Goal: Transaction & Acquisition: Book appointment/travel/reservation

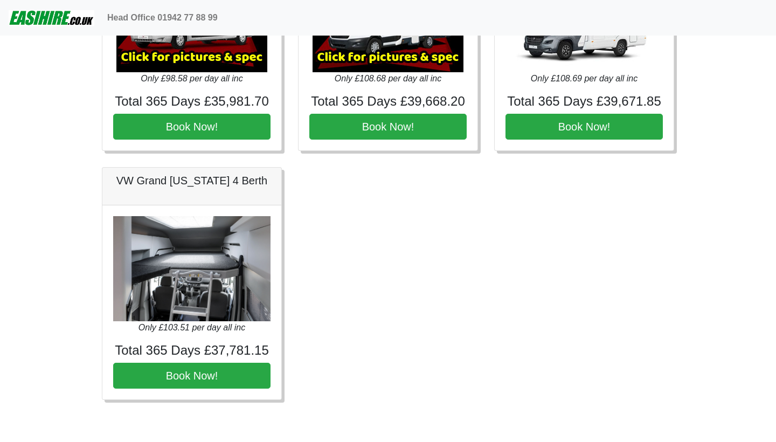
scroll to position [1610, 0]
drag, startPoint x: 428, startPoint y: 180, endPoint x: 348, endPoint y: 153, distance: 83.9
click at [348, 150] on div "× Ford Zefiro 675 Spec TECHNICAL DATA Engine: 2300cc, JTD, 130bhp. Diesel Trans…" at bounding box center [388, 57] width 179 height 186
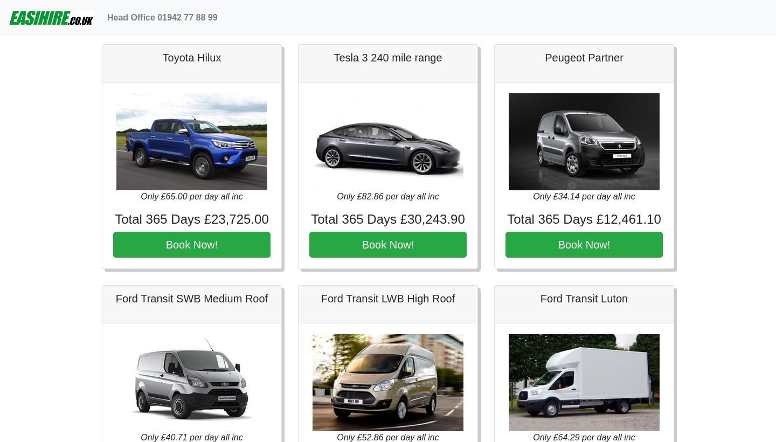
scroll to position [276, 0]
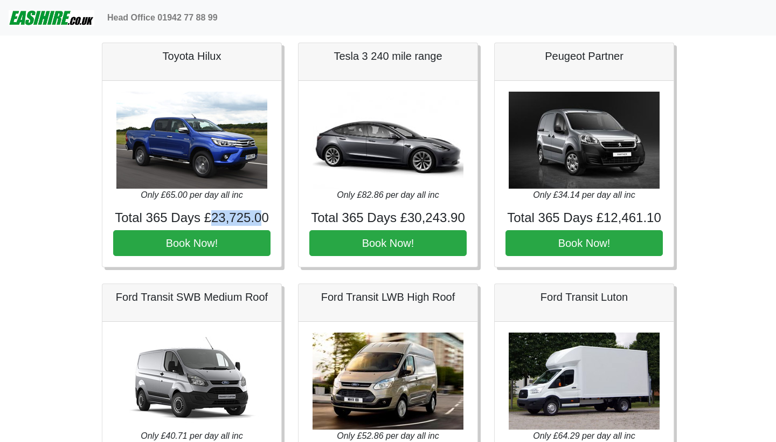
drag, startPoint x: 210, startPoint y: 217, endPoint x: 265, endPoint y: 217, distance: 55.0
click at [265, 217] on h4 "Total 365 Days £23,725.00" at bounding box center [191, 218] width 157 height 16
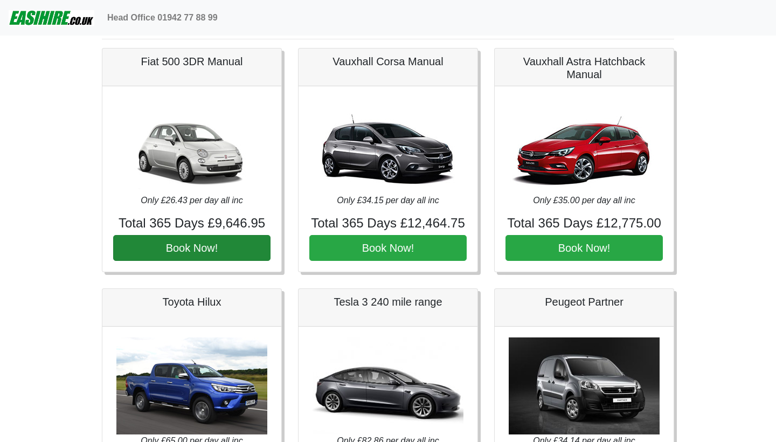
scroll to position [29, 0]
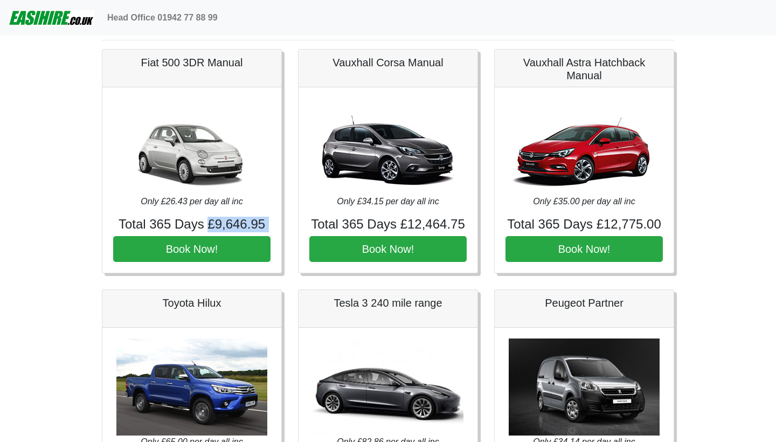
drag, startPoint x: 208, startPoint y: 226, endPoint x: 270, endPoint y: 230, distance: 61.6
click at [270, 230] on h4 "Total 365 Days £9,646.95" at bounding box center [191, 225] width 157 height 16
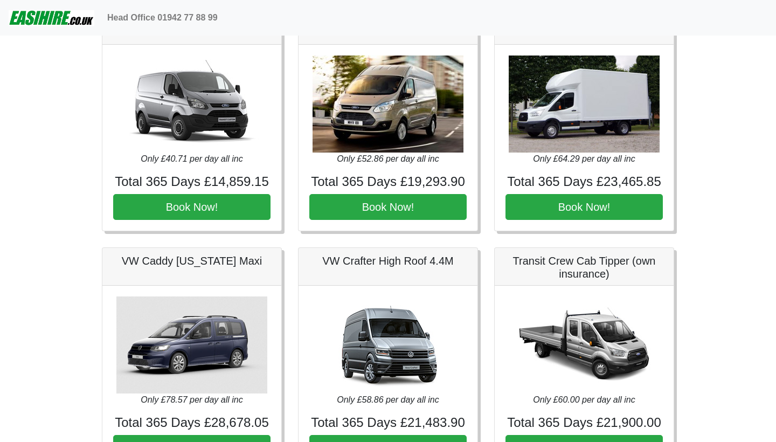
scroll to position [559, 0]
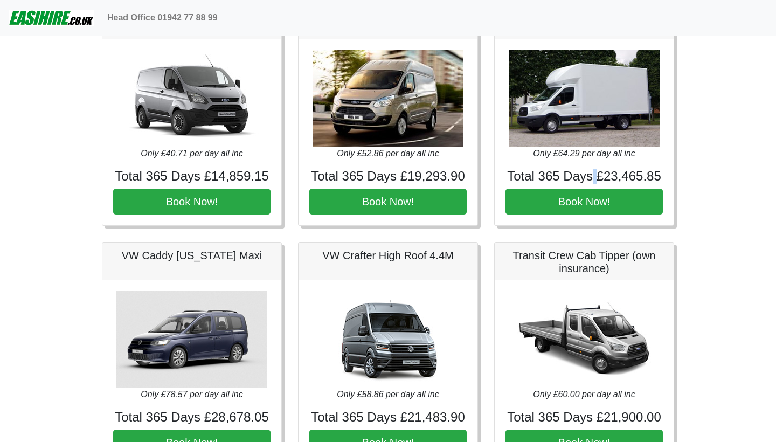
drag, startPoint x: 549, startPoint y: 209, endPoint x: 650, endPoint y: 193, distance: 102.0
click at [650, 184] on h4 "Total 365 Days £23,465.85" at bounding box center [584, 177] width 157 height 16
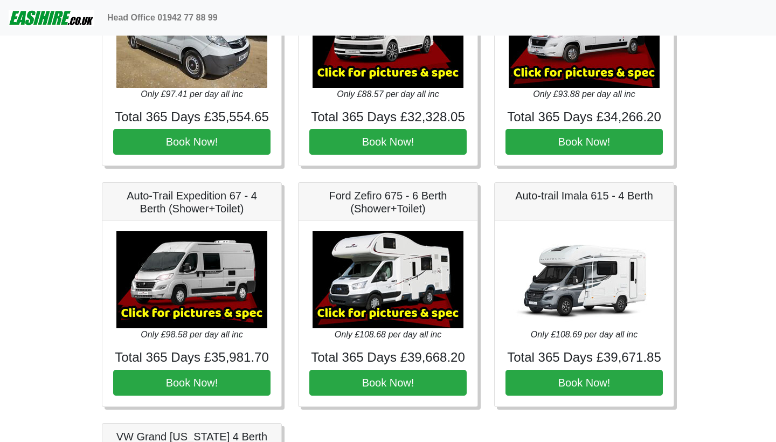
scroll to position [1336, 0]
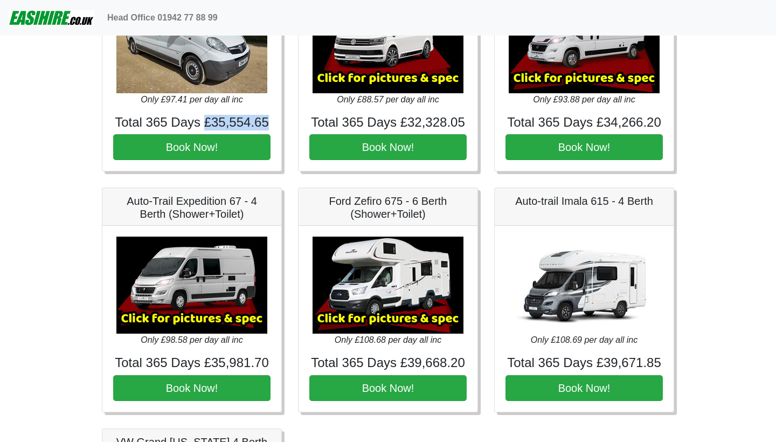
drag, startPoint x: 159, startPoint y: 196, endPoint x: 241, endPoint y: 197, distance: 82.0
click at [241, 130] on h4 "Total 365 Days £35,554.65" at bounding box center [191, 123] width 157 height 16
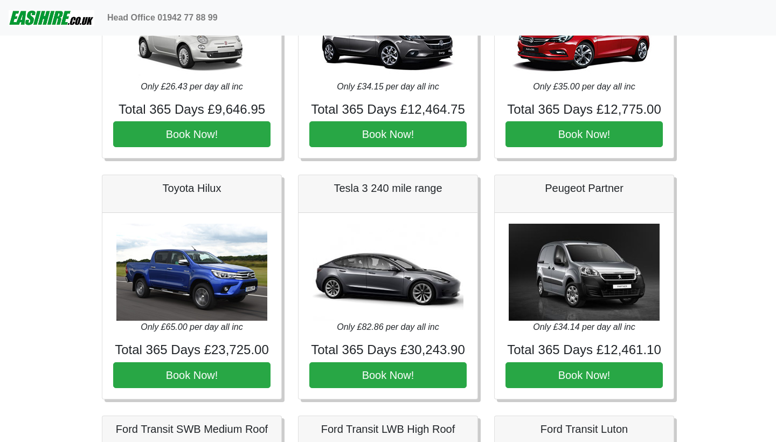
scroll to position [143, 0]
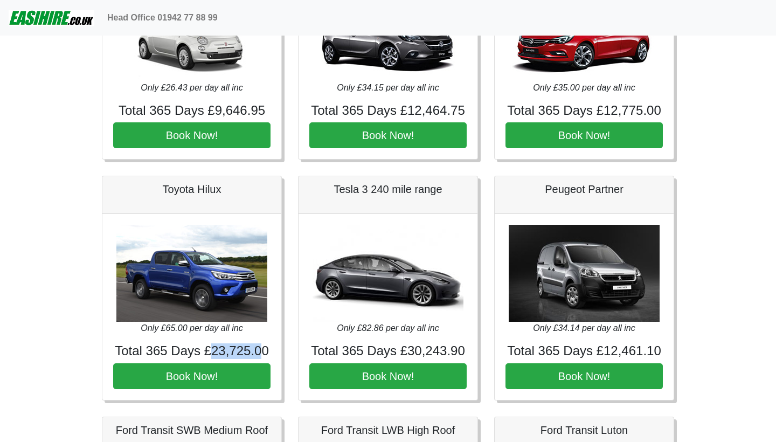
drag, startPoint x: 209, startPoint y: 348, endPoint x: 276, endPoint y: 359, distance: 67.7
click at [276, 359] on div "Only £65.00 per day all inc Total 365 Days £23,725.00 Book Now!" at bounding box center [191, 307] width 179 height 186
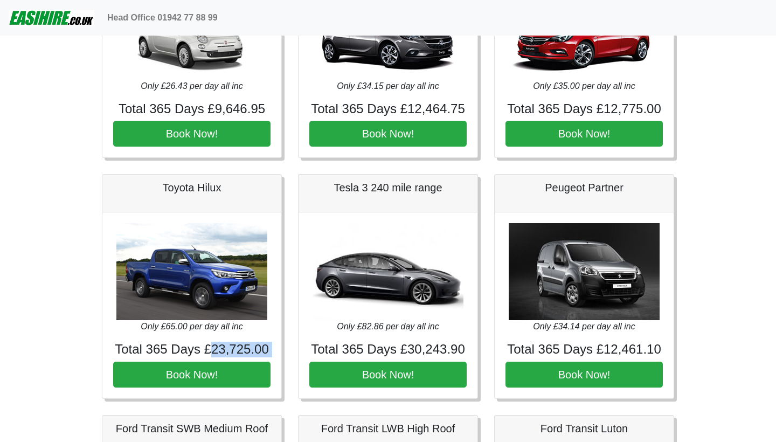
scroll to position [145, 0]
click at [94, 239] on div "Toyota Hilux Only £65.00 per day all inc Total 365 Days £23,725.00 Book Now!" at bounding box center [192, 286] width 196 height 225
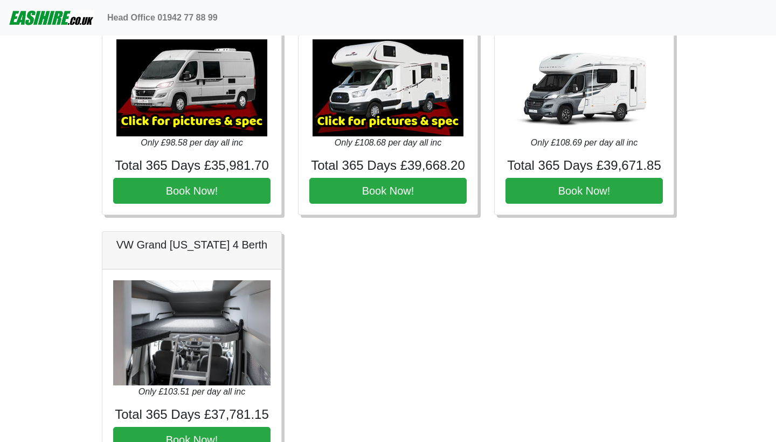
scroll to position [1545, 0]
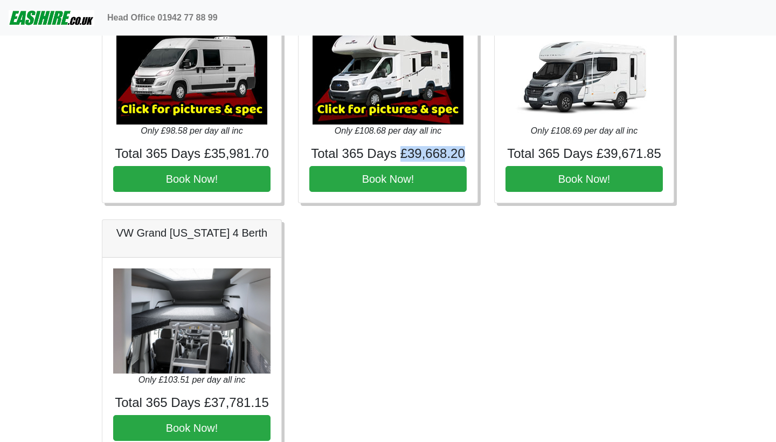
drag, startPoint x: 350, startPoint y: 240, endPoint x: 466, endPoint y: 240, distance: 115.9
click at [466, 162] on h4 "Total 365 Days £39,668.20" at bounding box center [388, 154] width 157 height 16
click at [416, 162] on h4 "Total 365 Days £39,668.20" at bounding box center [388, 154] width 157 height 16
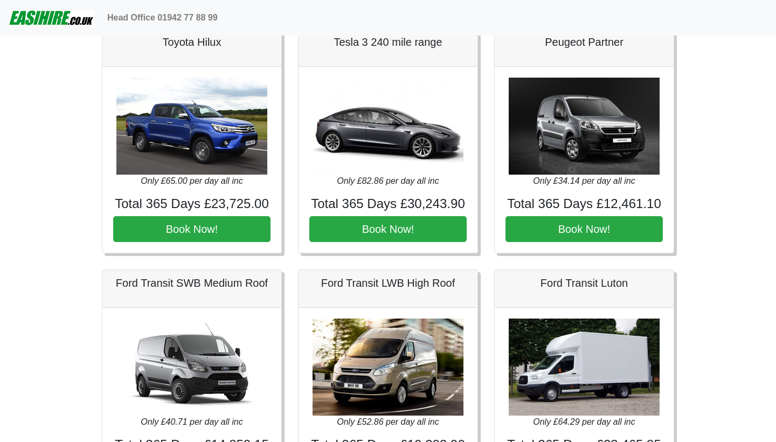
scroll to position [163, 0]
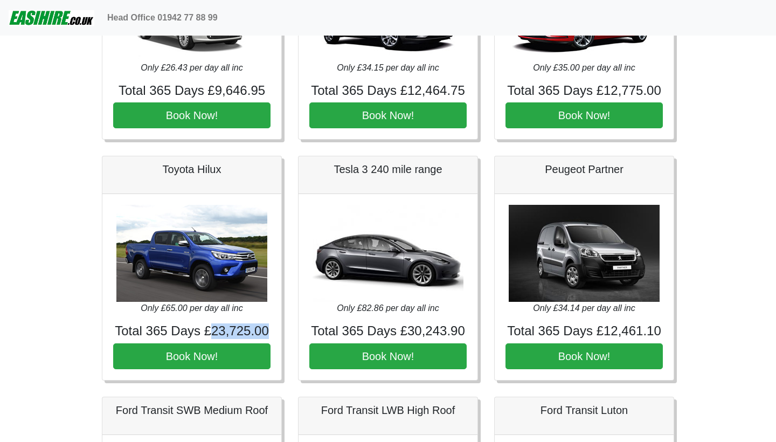
drag, startPoint x: 211, startPoint y: 334, endPoint x: 269, endPoint y: 333, distance: 57.7
click at [269, 333] on h4 "Total 365 Days £23,725.00" at bounding box center [191, 332] width 157 height 16
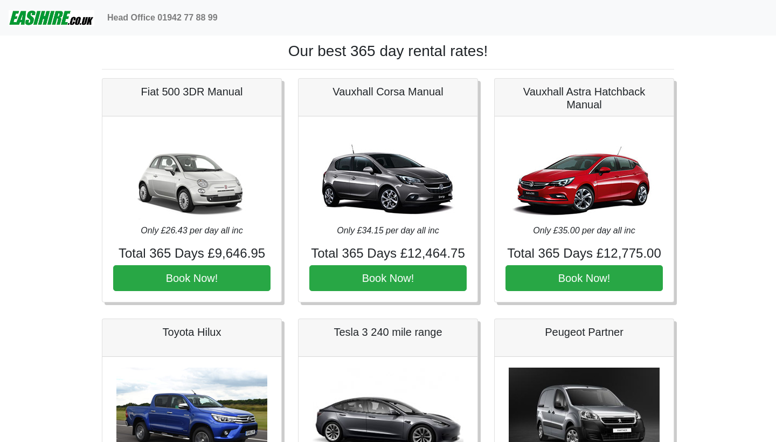
scroll to position [0, 0]
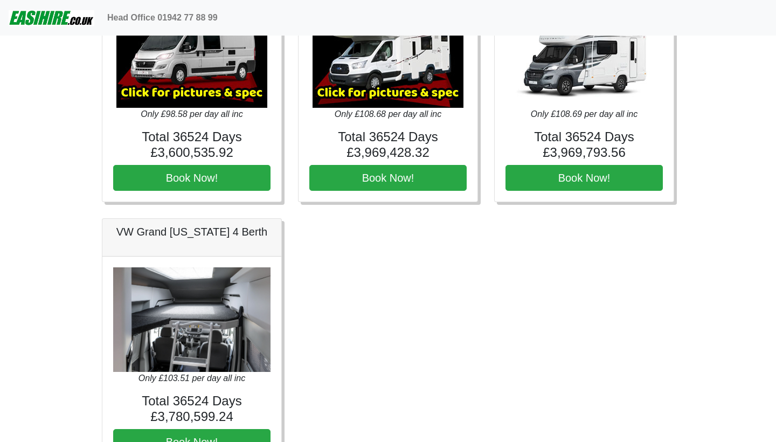
scroll to position [1688, 0]
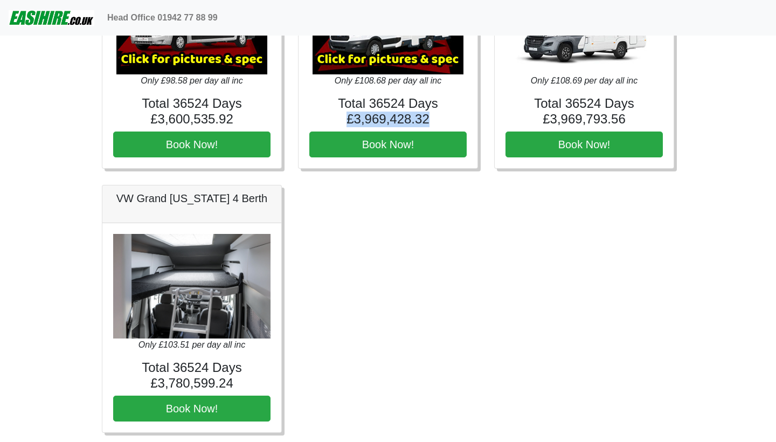
drag, startPoint x: 346, startPoint y: 110, endPoint x: 448, endPoint y: 109, distance: 101.9
click at [448, 109] on h4 "Total 36524 Days £3,969,428.32" at bounding box center [388, 111] width 157 height 31
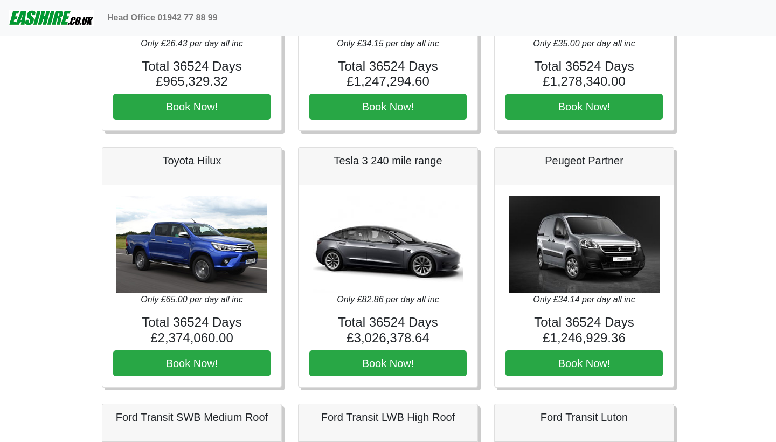
scroll to position [210, 0]
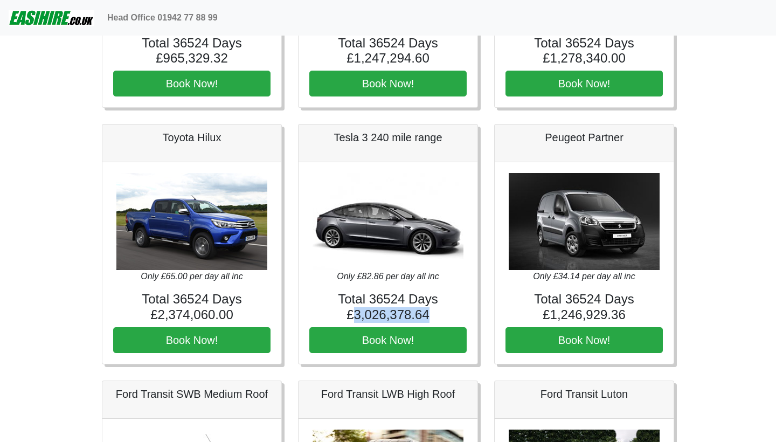
drag, startPoint x: 353, startPoint y: 313, endPoint x: 444, endPoint y: 311, distance: 91.2
click at [444, 311] on h4 "Total 36524 Days £3,026,378.64" at bounding box center [388, 307] width 157 height 31
drag, startPoint x: 345, startPoint y: 310, endPoint x: 441, endPoint y: 322, distance: 96.8
click at [441, 322] on div "Only £82.86 per day all inc Total 36524 Days £3,026,378.64 Book Now!" at bounding box center [388, 263] width 179 height 202
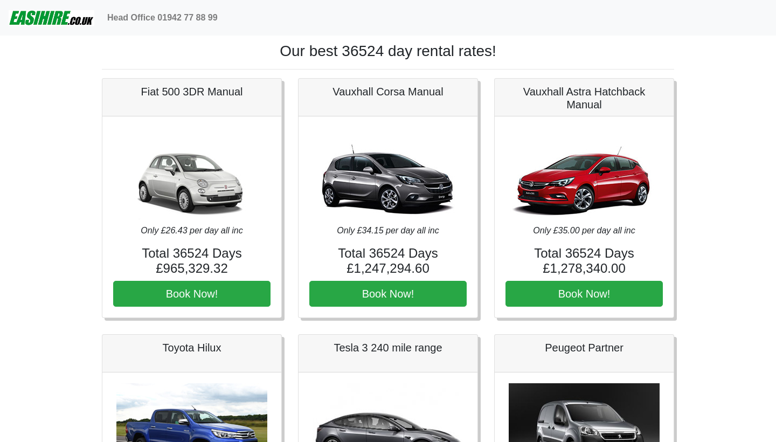
scroll to position [0, 0]
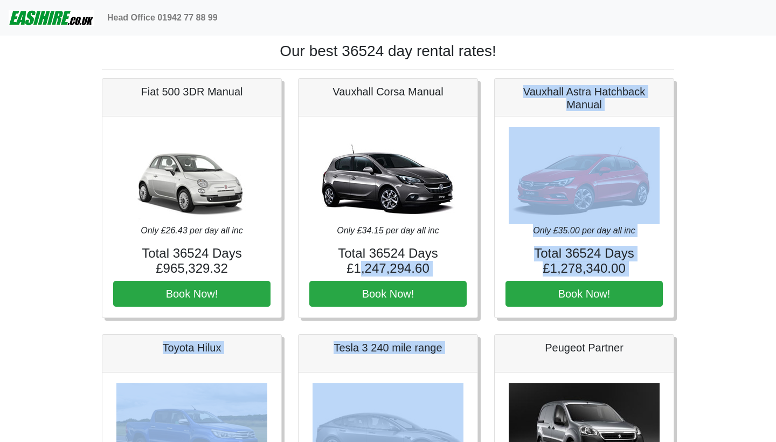
drag, startPoint x: 361, startPoint y: 262, endPoint x: 528, endPoint y: 350, distance: 188.9
click at [484, 274] on div "Vauxhall Corsa Manual Only £34.15 per day all inc Total 36524 Days £1,247,294.6…" at bounding box center [388, 198] width 196 height 240
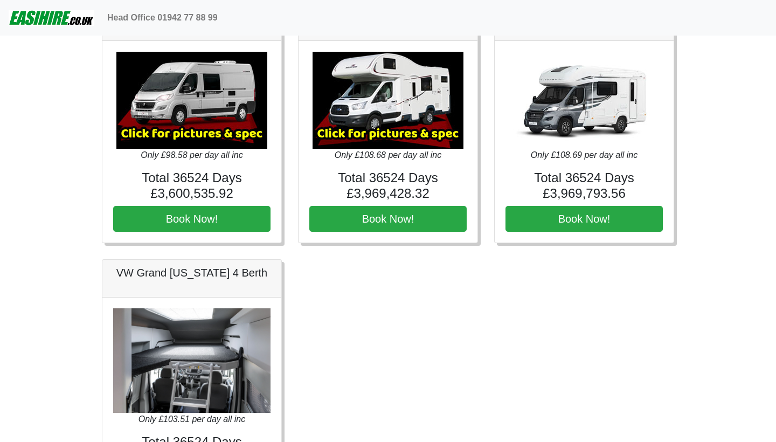
scroll to position [1614, 0]
drag, startPoint x: 544, startPoint y: 186, endPoint x: 615, endPoint y: 195, distance: 71.8
click at [558, 188] on h4 "Total 36524 Days £3,969,793.56" at bounding box center [584, 185] width 157 height 31
drag, startPoint x: 635, startPoint y: 188, endPoint x: 576, endPoint y: 181, distance: 59.8
click at [631, 188] on h4 "Total 36524 Days £3,969,793.56" at bounding box center [584, 185] width 157 height 31
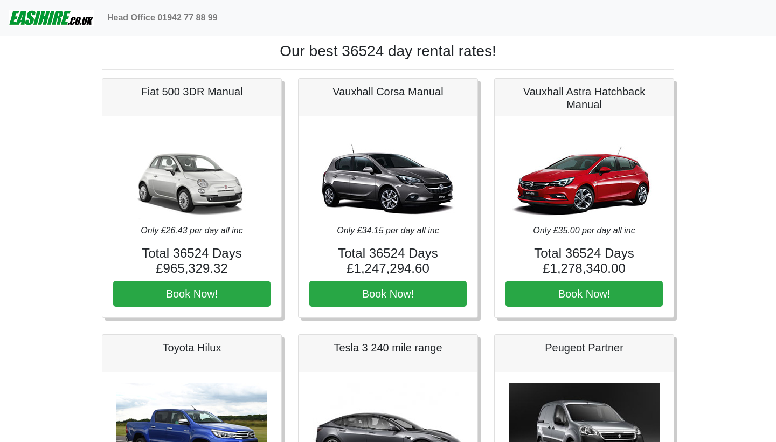
scroll to position [0, 0]
